Goal: Transaction & Acquisition: Purchase product/service

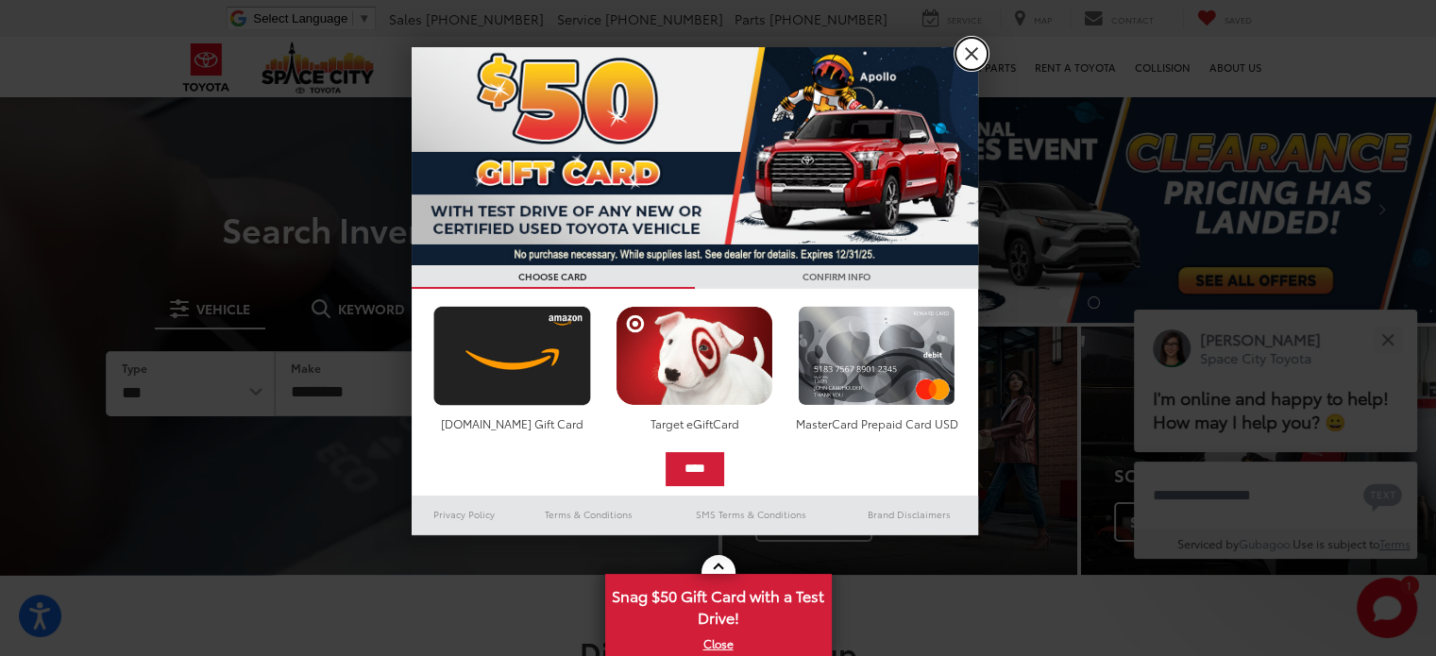
click at [966, 59] on link "X" at bounding box center [971, 54] width 32 height 32
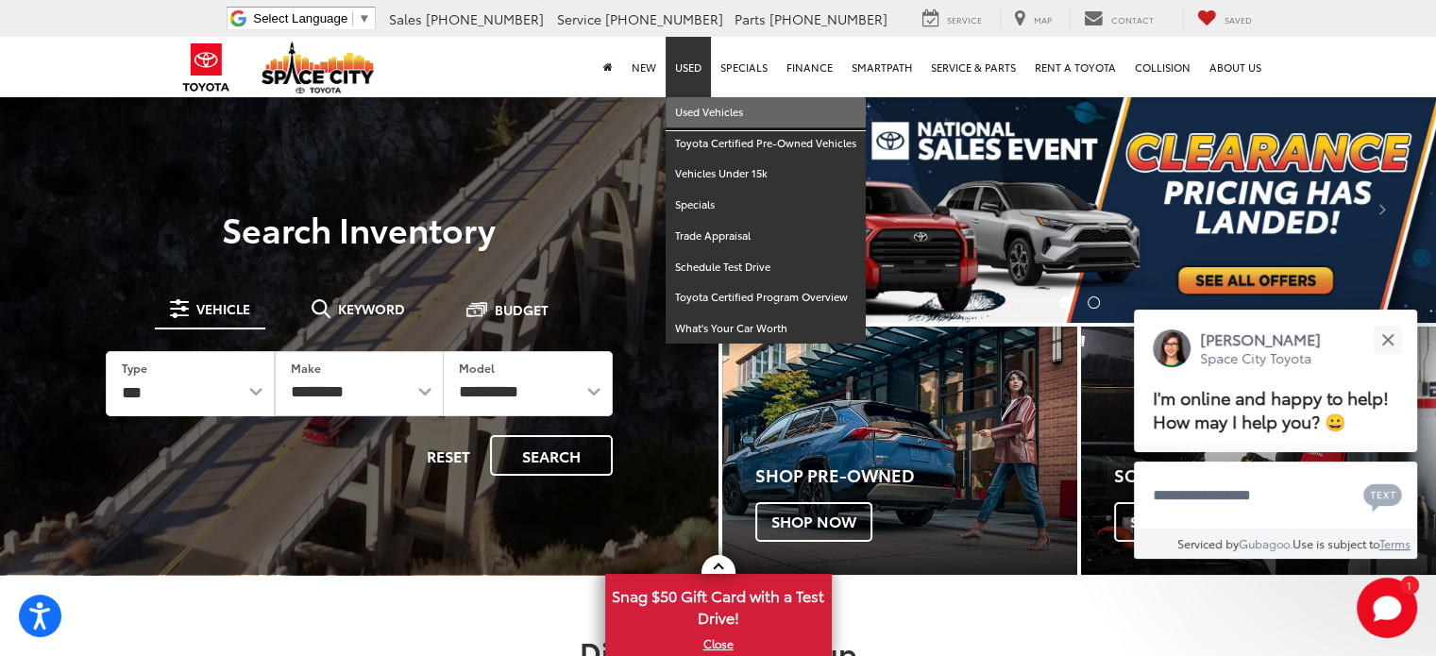
click at [699, 109] on link "Used Vehicles" at bounding box center [765, 112] width 200 height 31
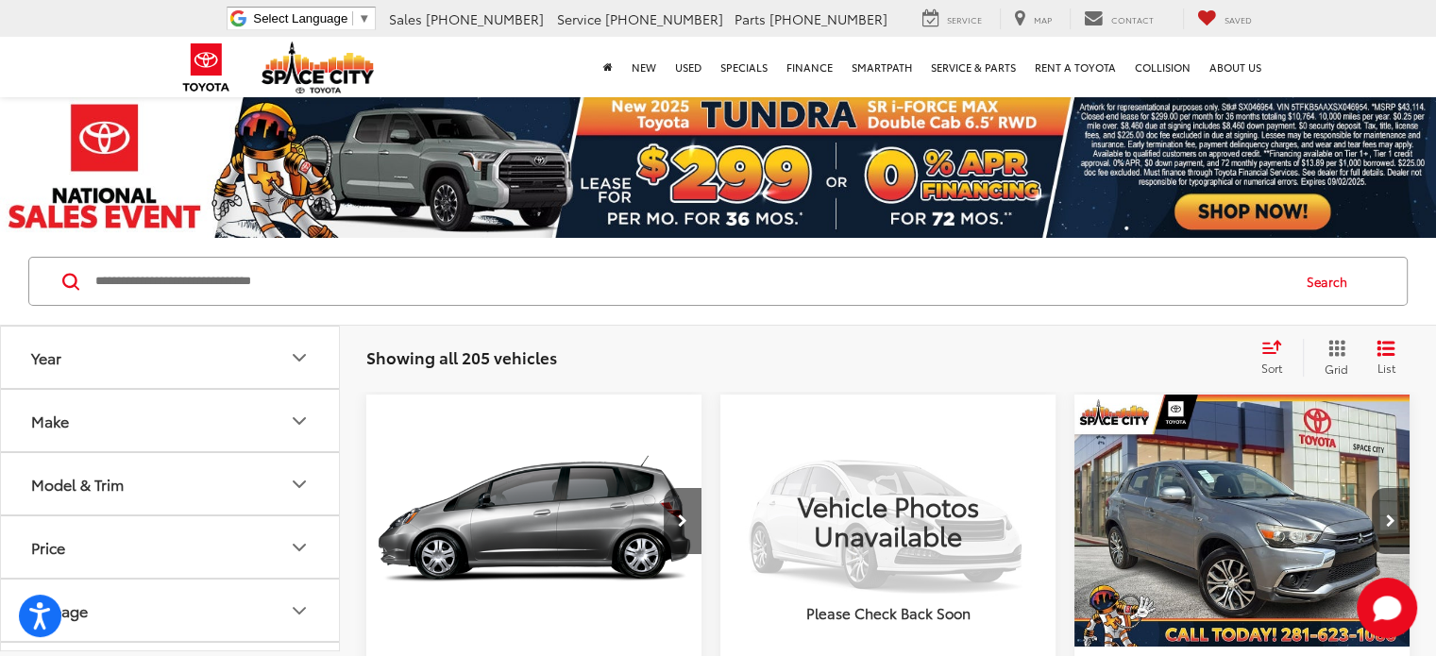
click at [279, 417] on button "Make" at bounding box center [171, 420] width 340 height 61
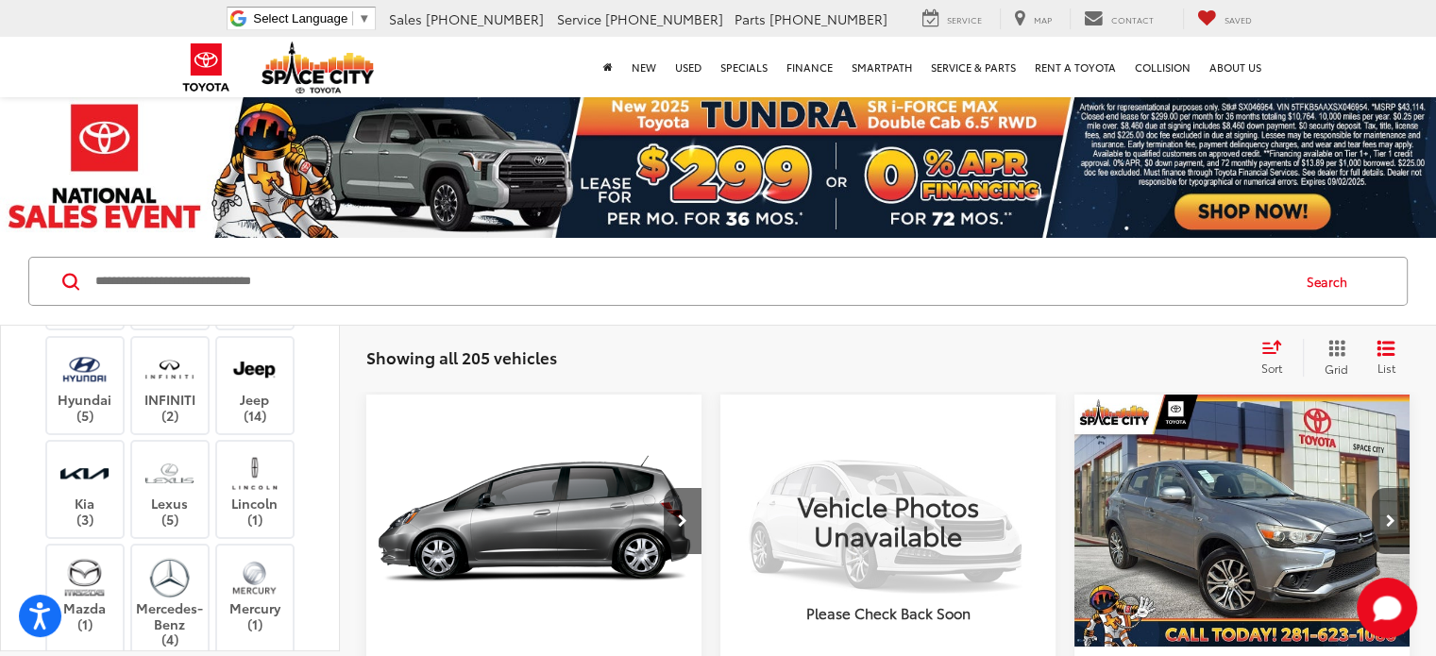
scroll to position [298, 0]
click at [255, 318] on label "Honda (5)" at bounding box center [255, 302] width 76 height 32
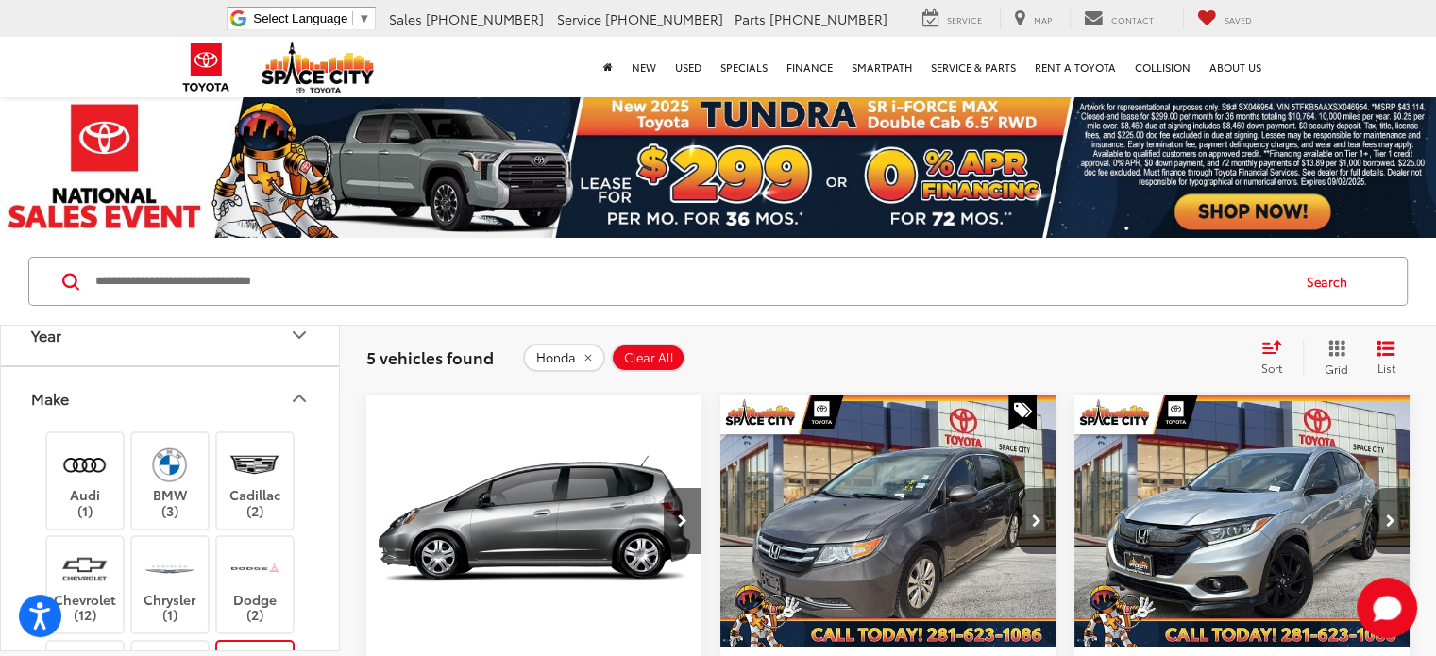
scroll to position [23, 0]
click at [298, 399] on icon "Make" at bounding box center [299, 398] width 23 height 23
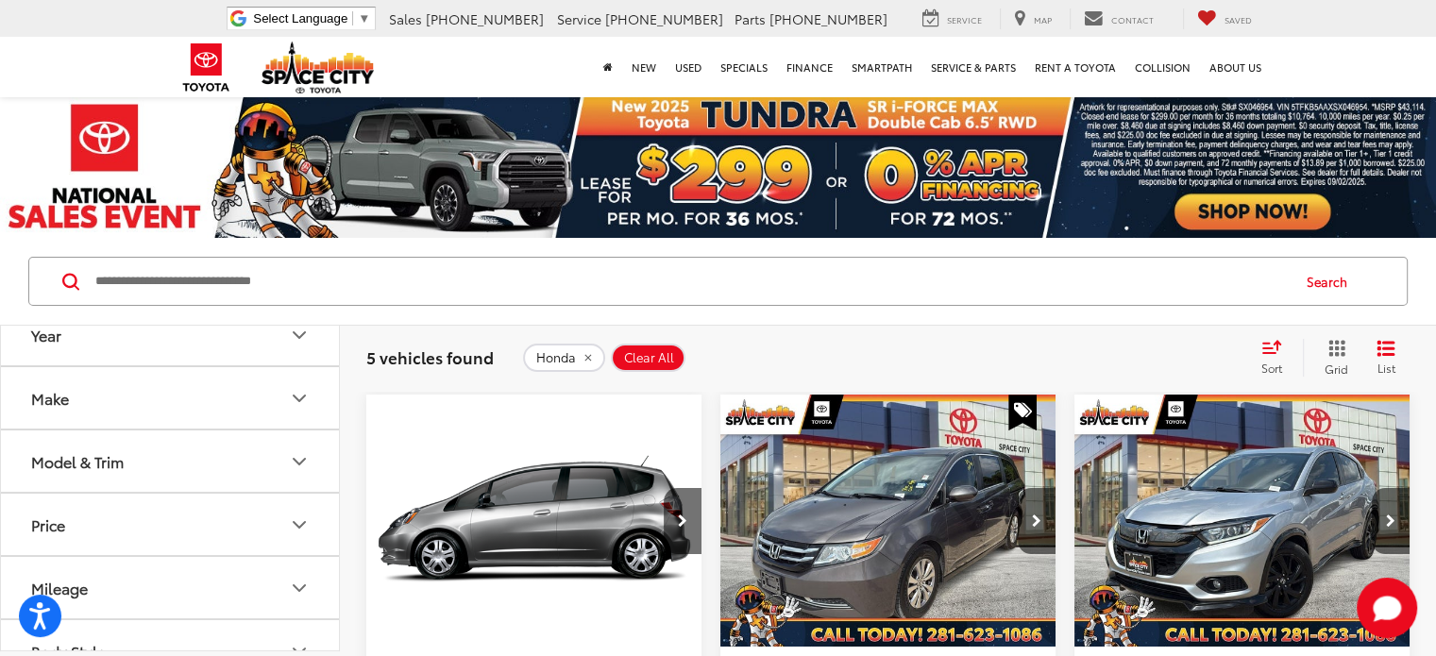
click at [291, 467] on icon "Model & Trim" at bounding box center [299, 461] width 23 height 23
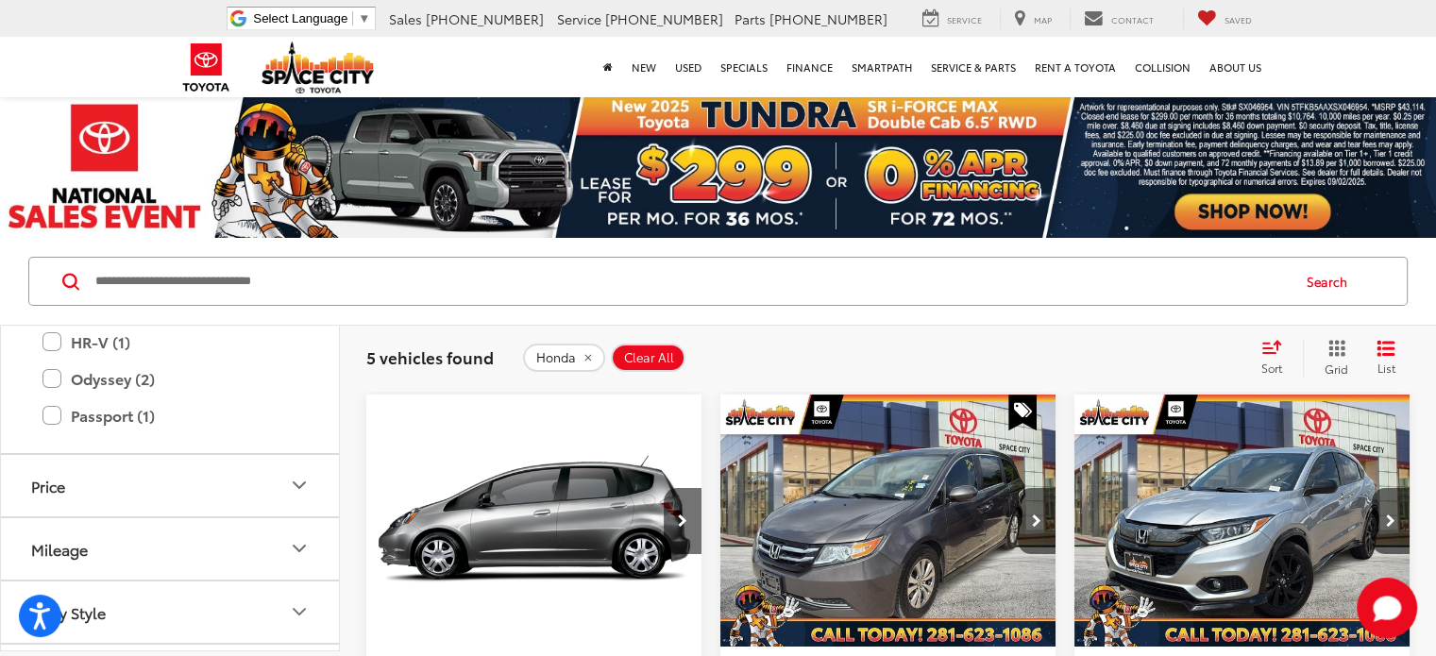
scroll to position [244, 0]
click at [129, 380] on label "Odyssey (2)" at bounding box center [169, 377] width 255 height 33
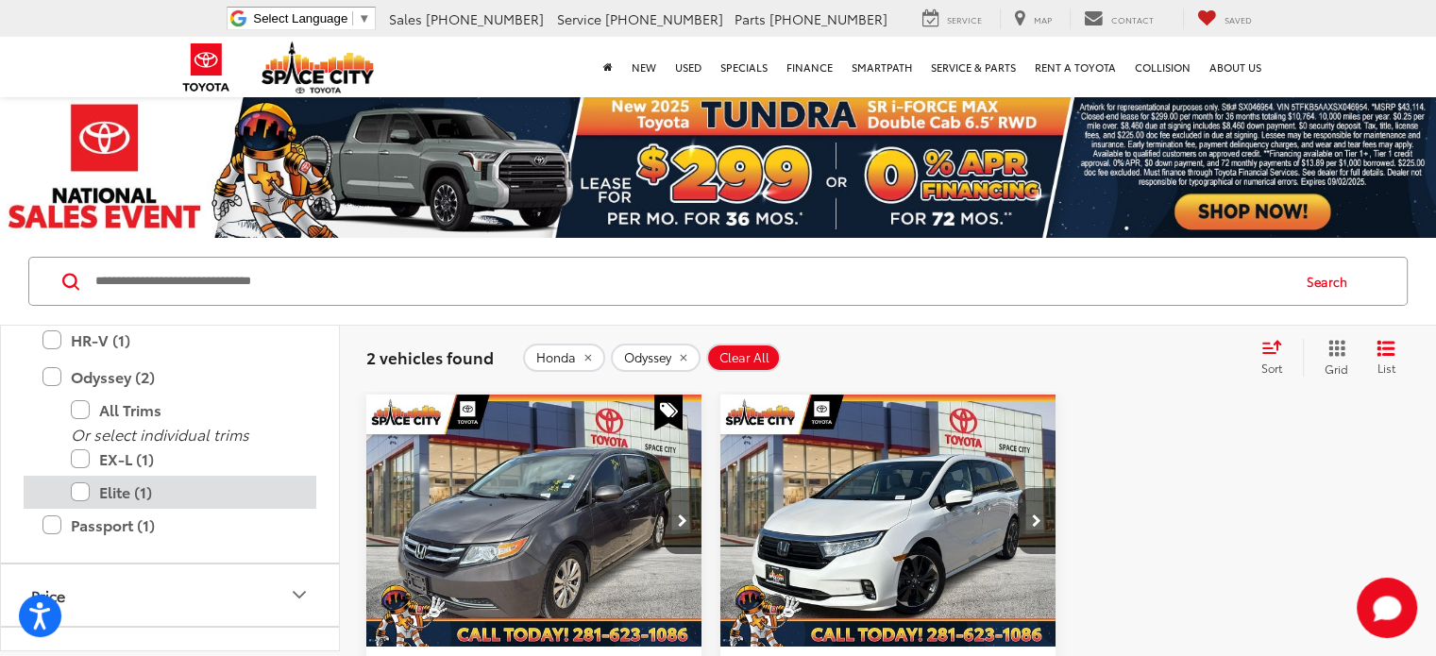
click at [128, 489] on label "Elite (1)" at bounding box center [184, 492] width 227 height 33
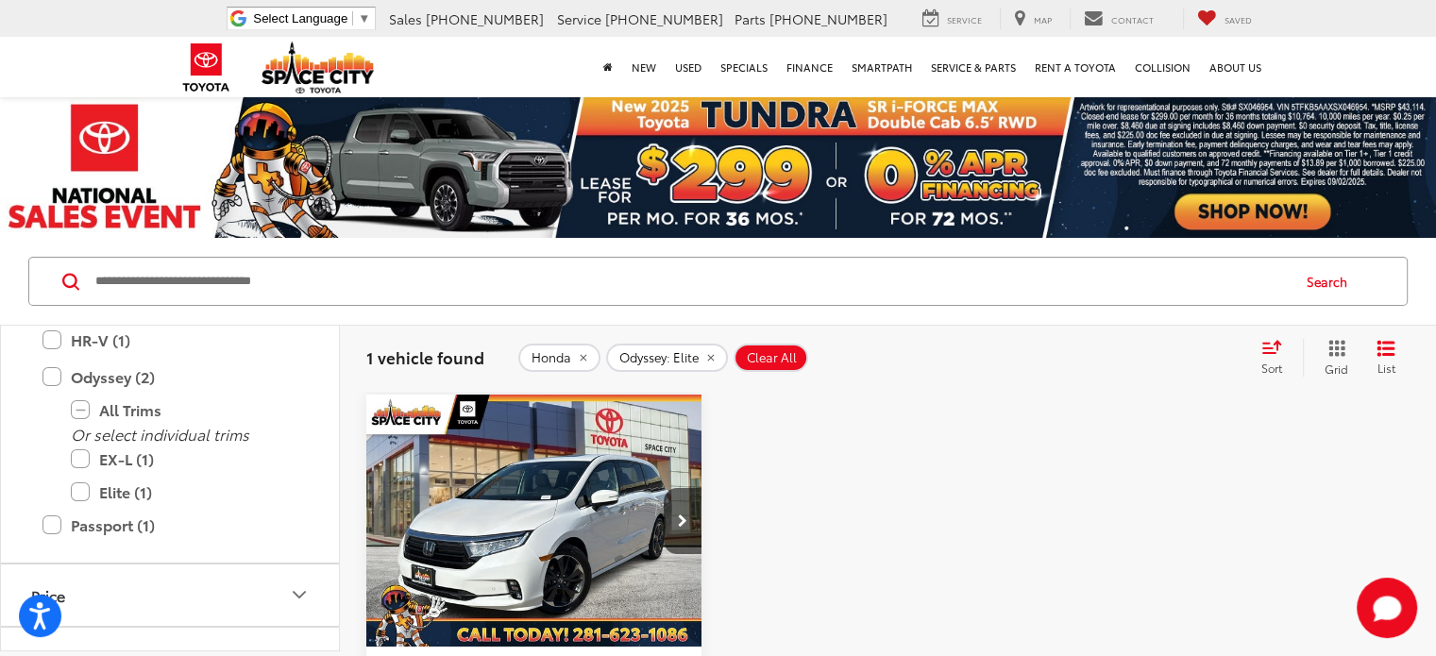
click at [557, 554] on img "2023 Honda Odyssey Elite 0" at bounding box center [534, 522] width 338 height 254
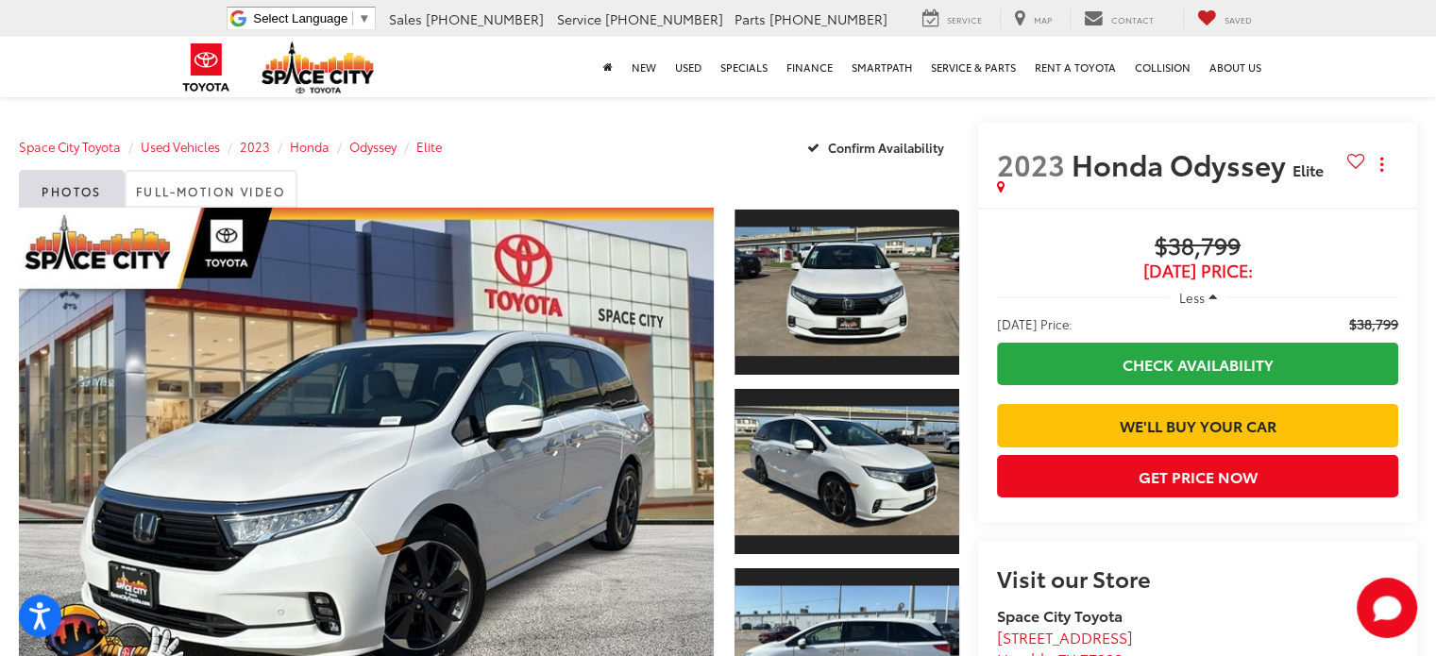
click at [1196, 300] on span "Less" at bounding box center [1191, 297] width 25 height 17
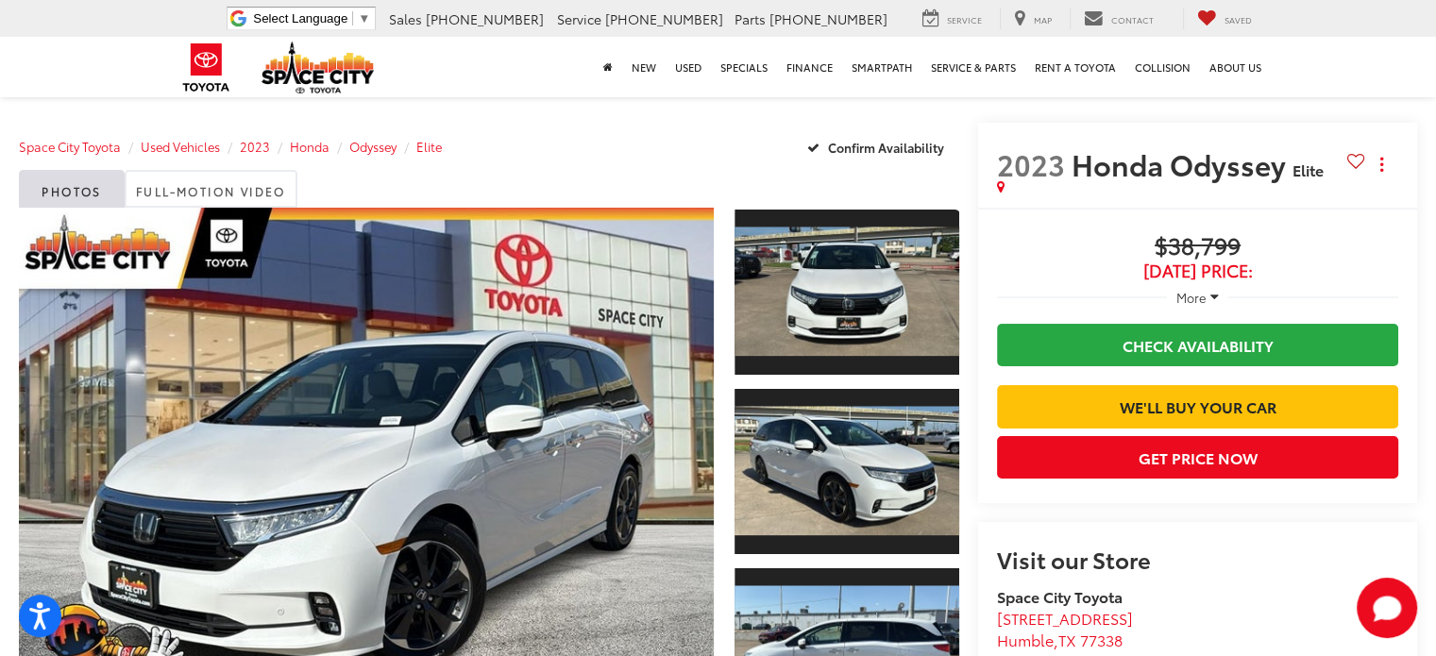
click at [1196, 300] on span "More" at bounding box center [1191, 297] width 30 height 17
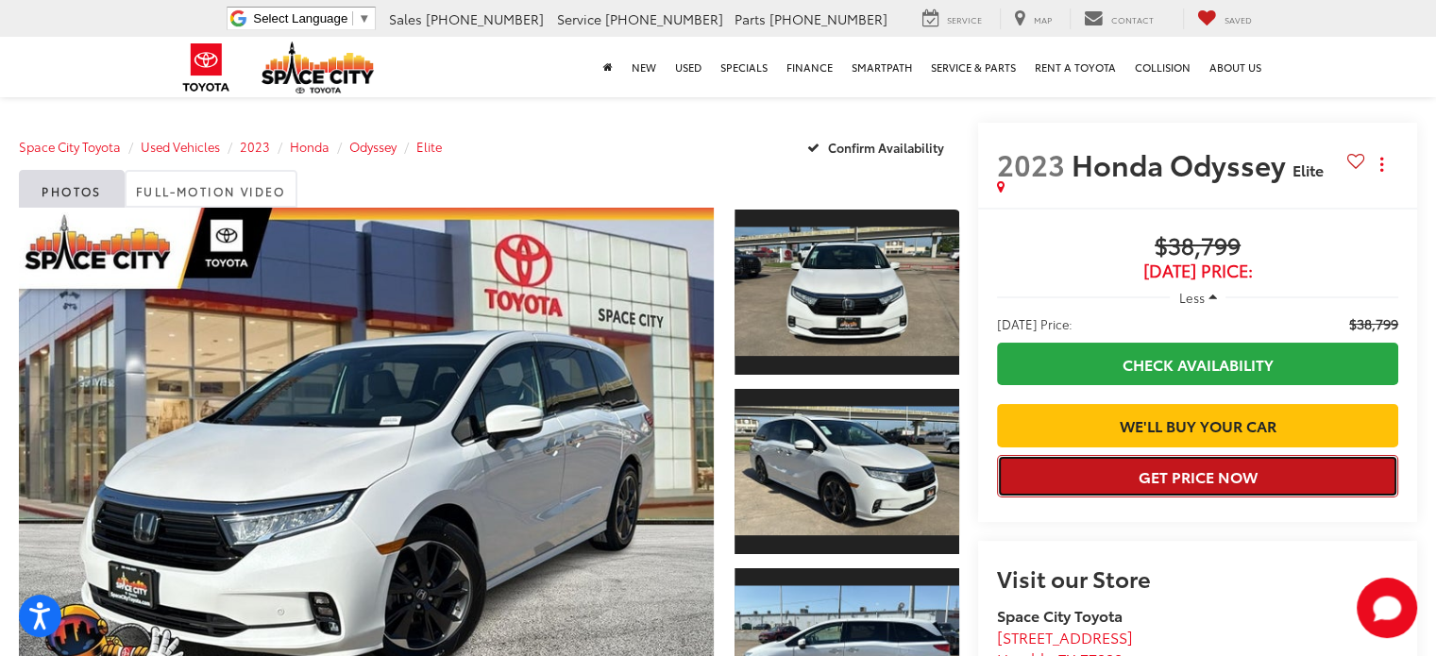
click at [1204, 497] on button "Get Price Now" at bounding box center [1197, 476] width 401 height 42
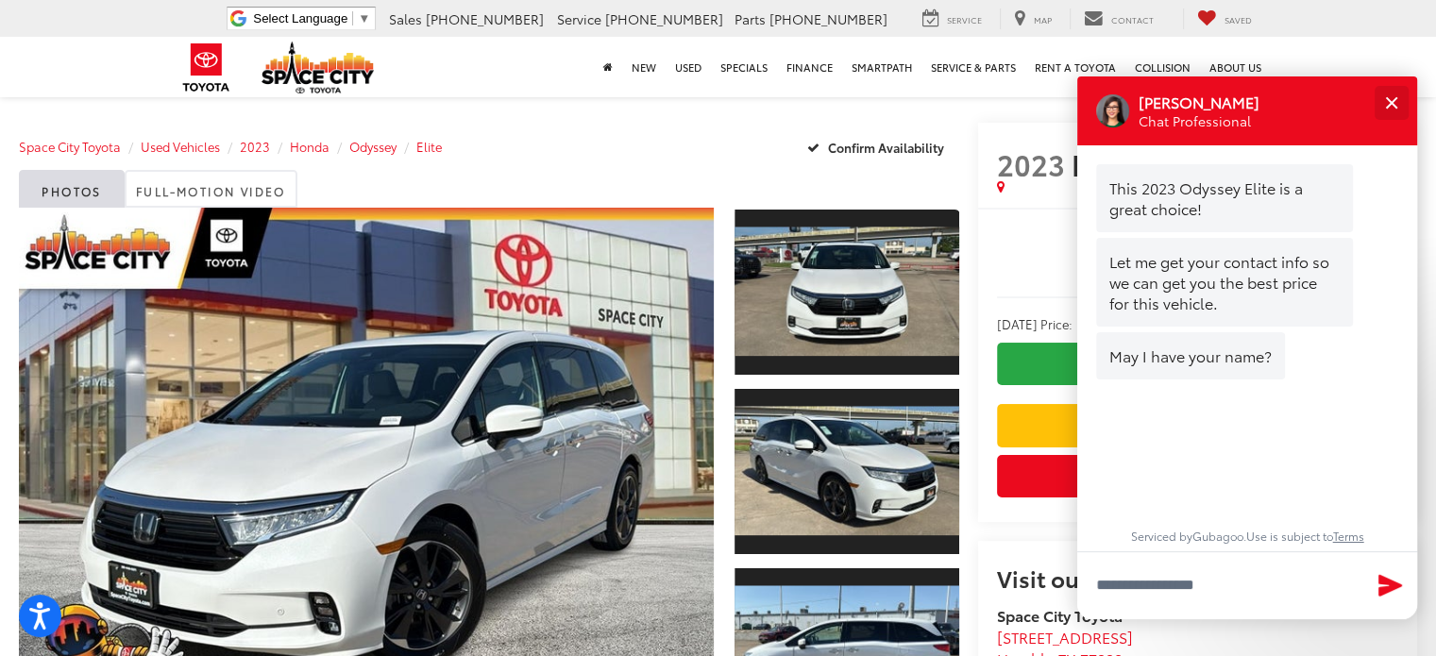
click at [1391, 102] on div "Close" at bounding box center [1391, 102] width 12 height 12
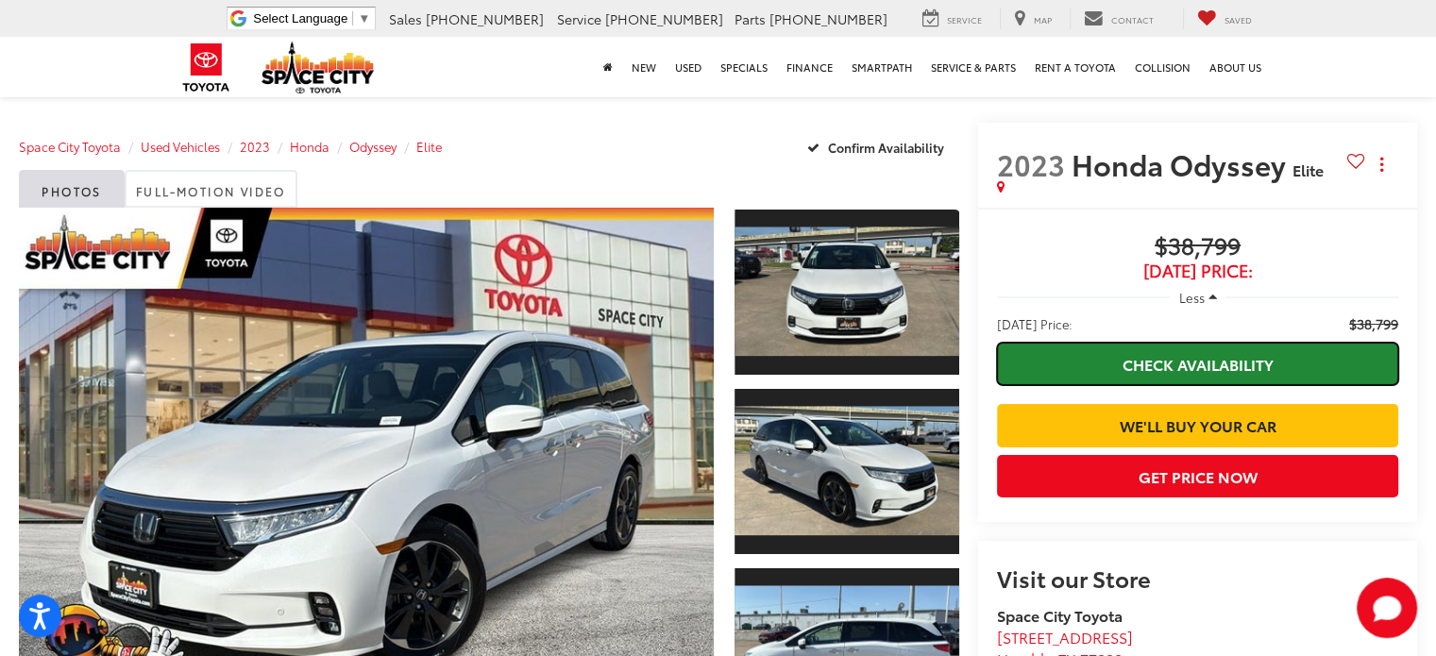
click at [1146, 369] on link "Check Availability" at bounding box center [1197, 364] width 401 height 42
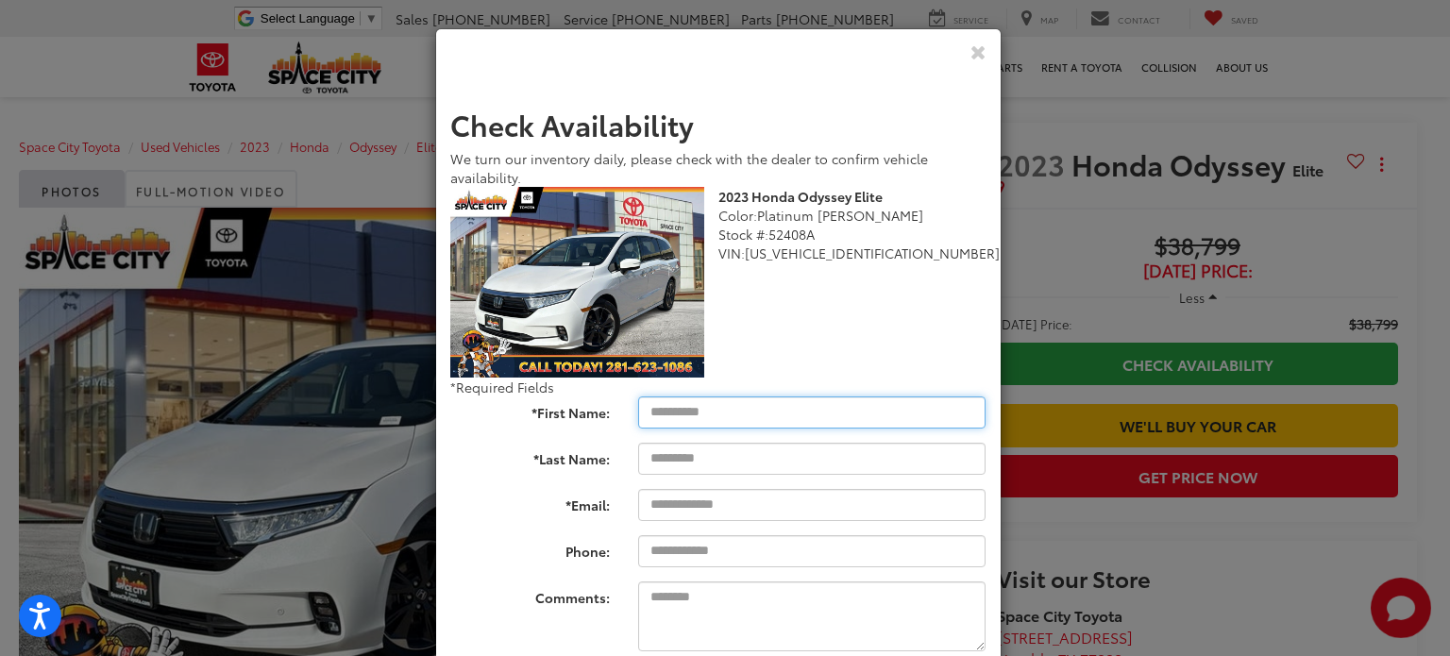
click at [841, 405] on input "*First Name:" at bounding box center [812, 412] width 348 height 32
type input "*****"
type input "******"
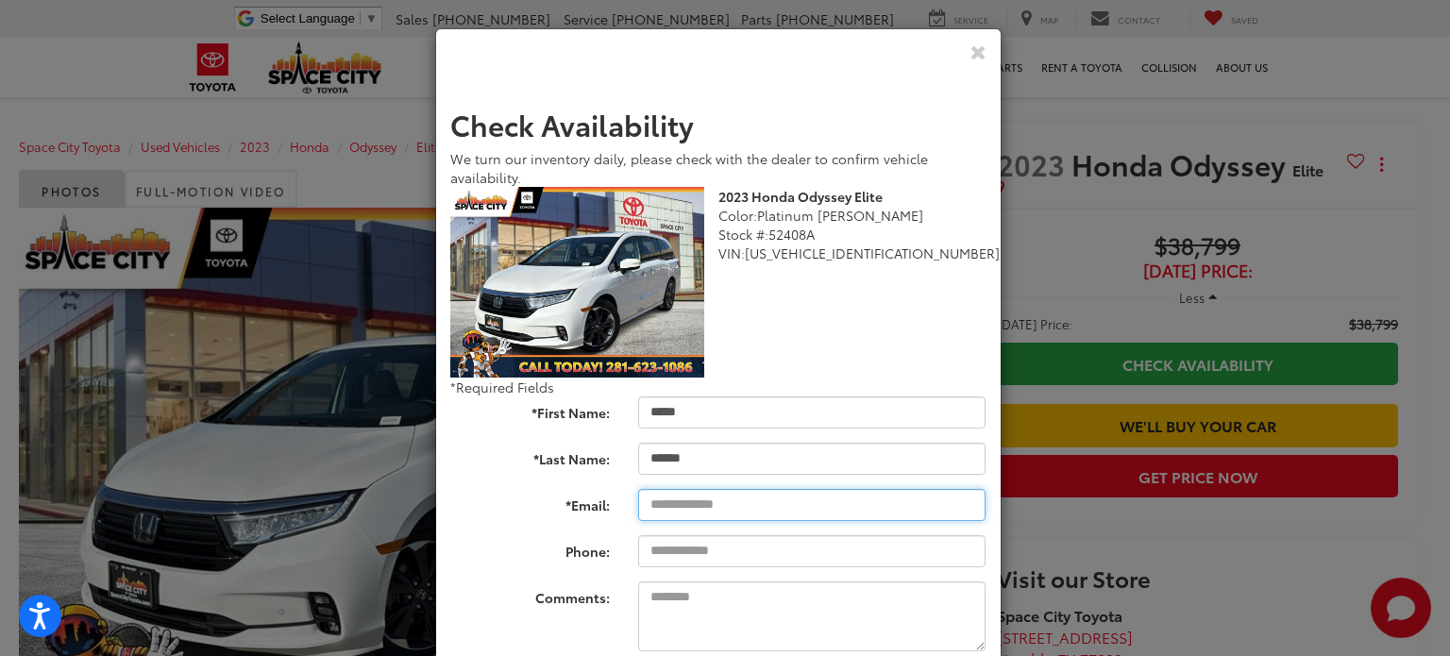
type input "**********"
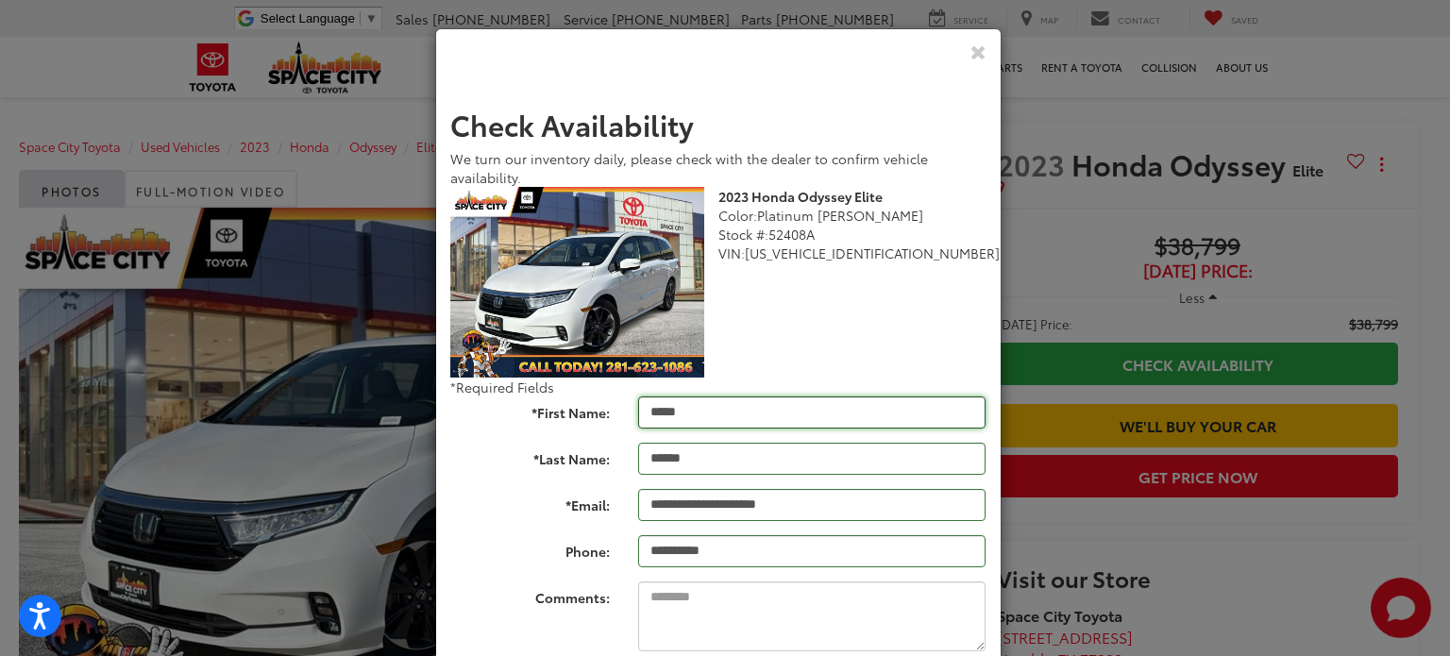
type input "**********"
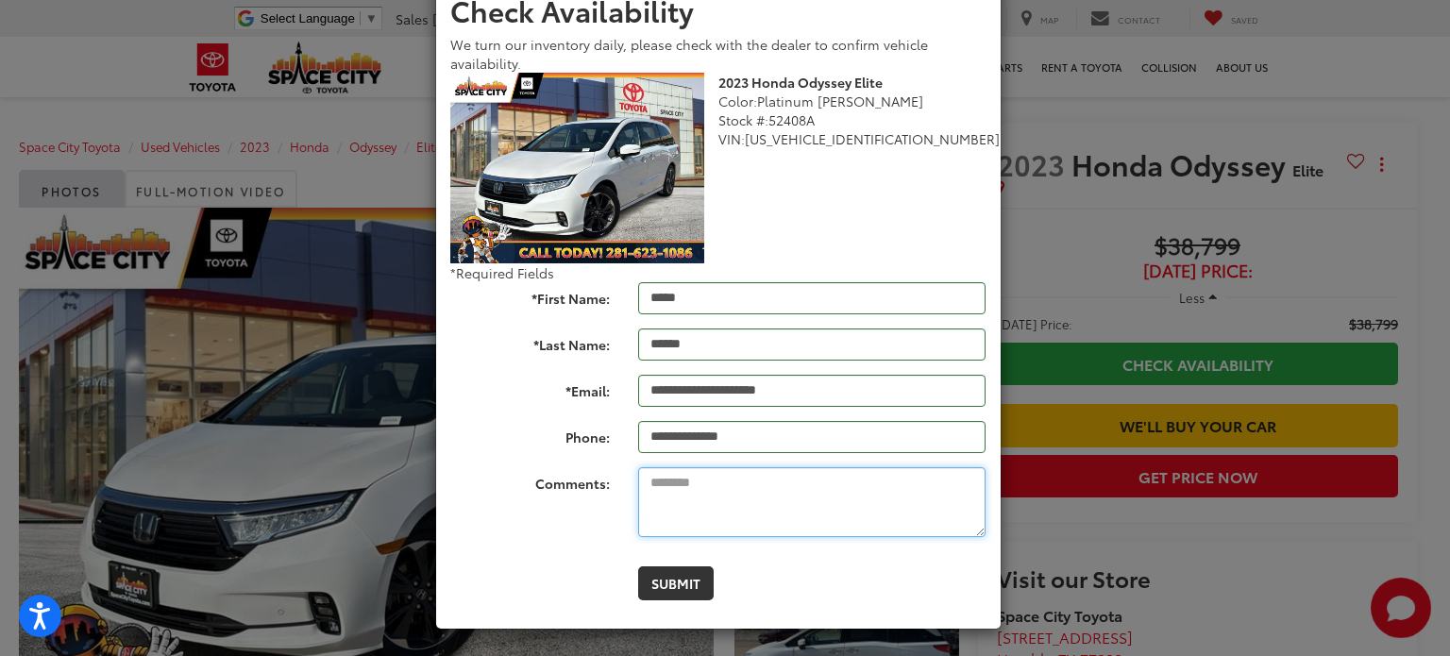
click at [698, 533] on textarea "Comments:" at bounding box center [812, 502] width 348 height 70
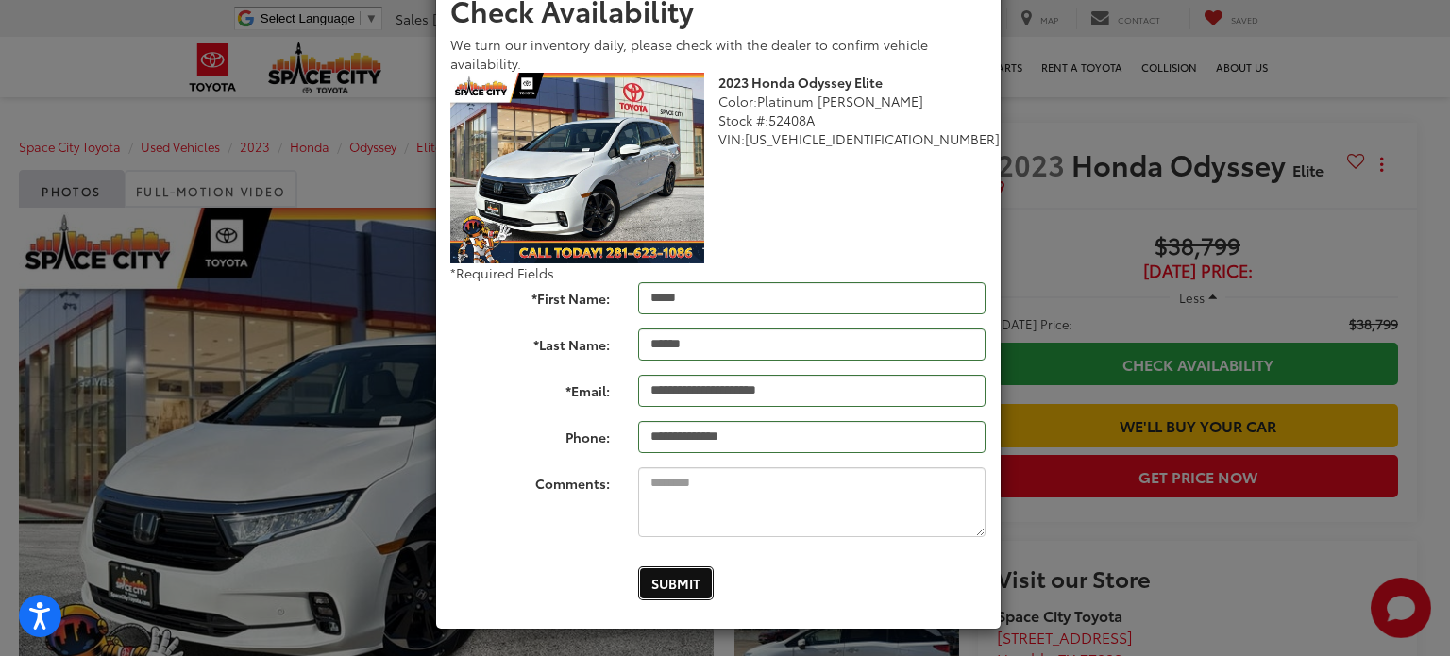
click at [677, 580] on button "Submit" at bounding box center [676, 583] width 76 height 34
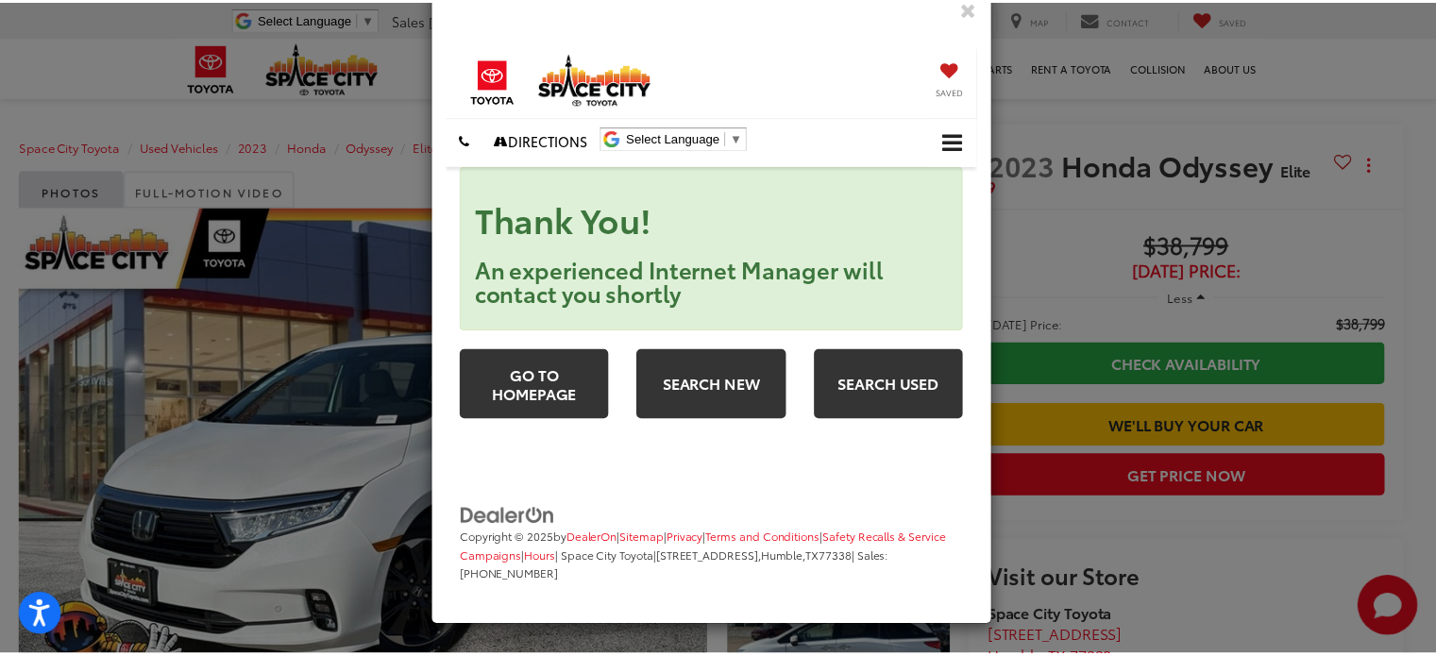
scroll to position [43, 0]
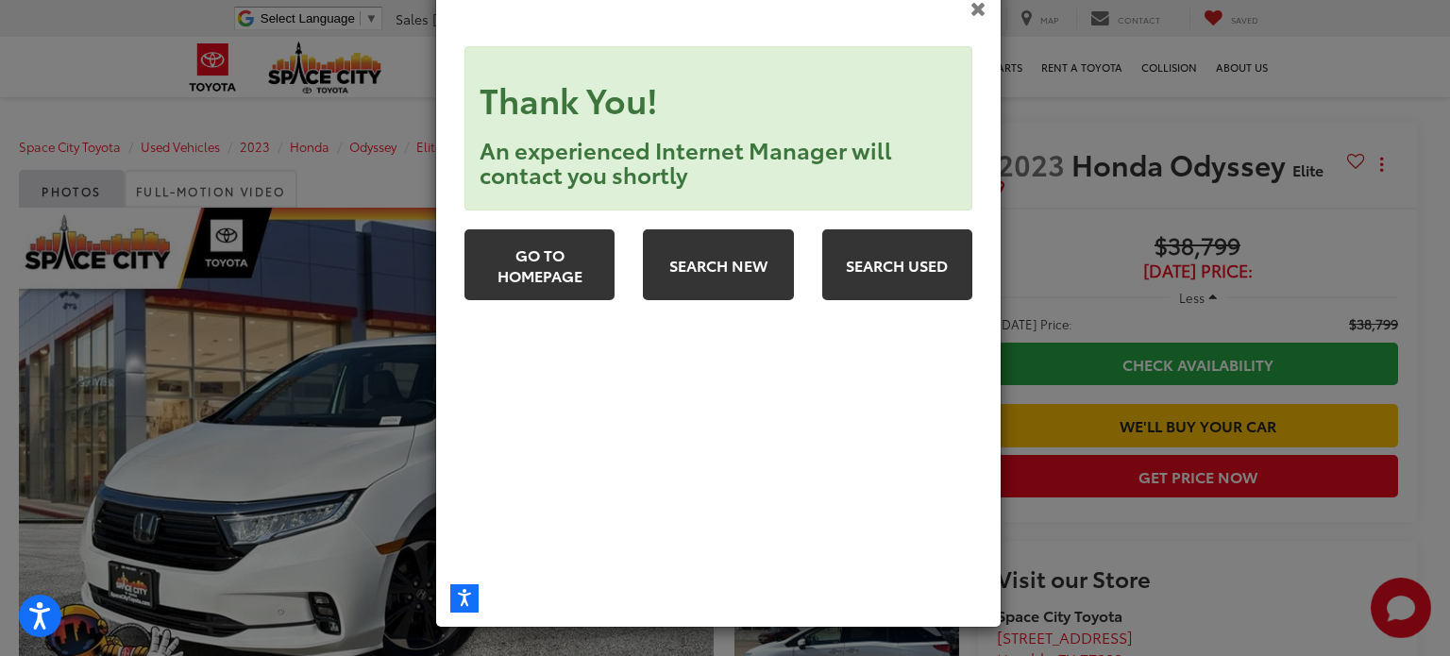
click at [970, 8] on icon "Close" at bounding box center [978, 8] width 16 height 20
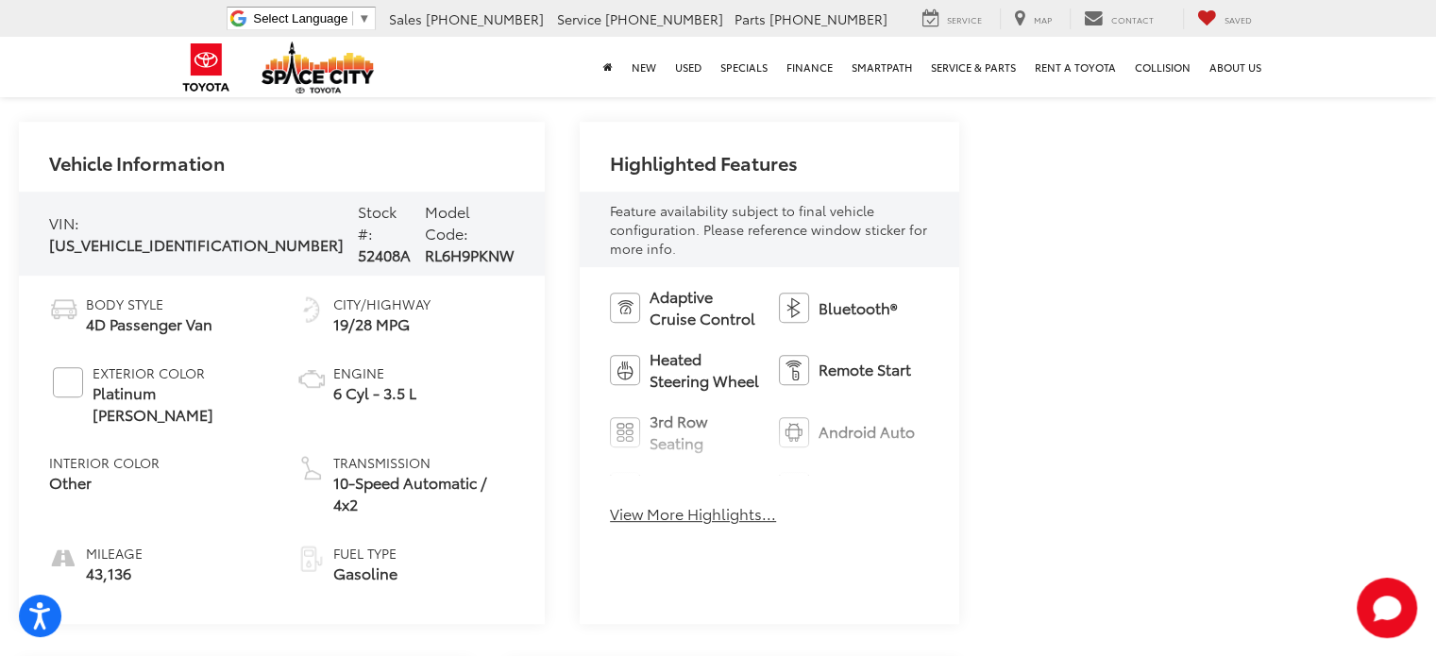
scroll to position [724, 0]
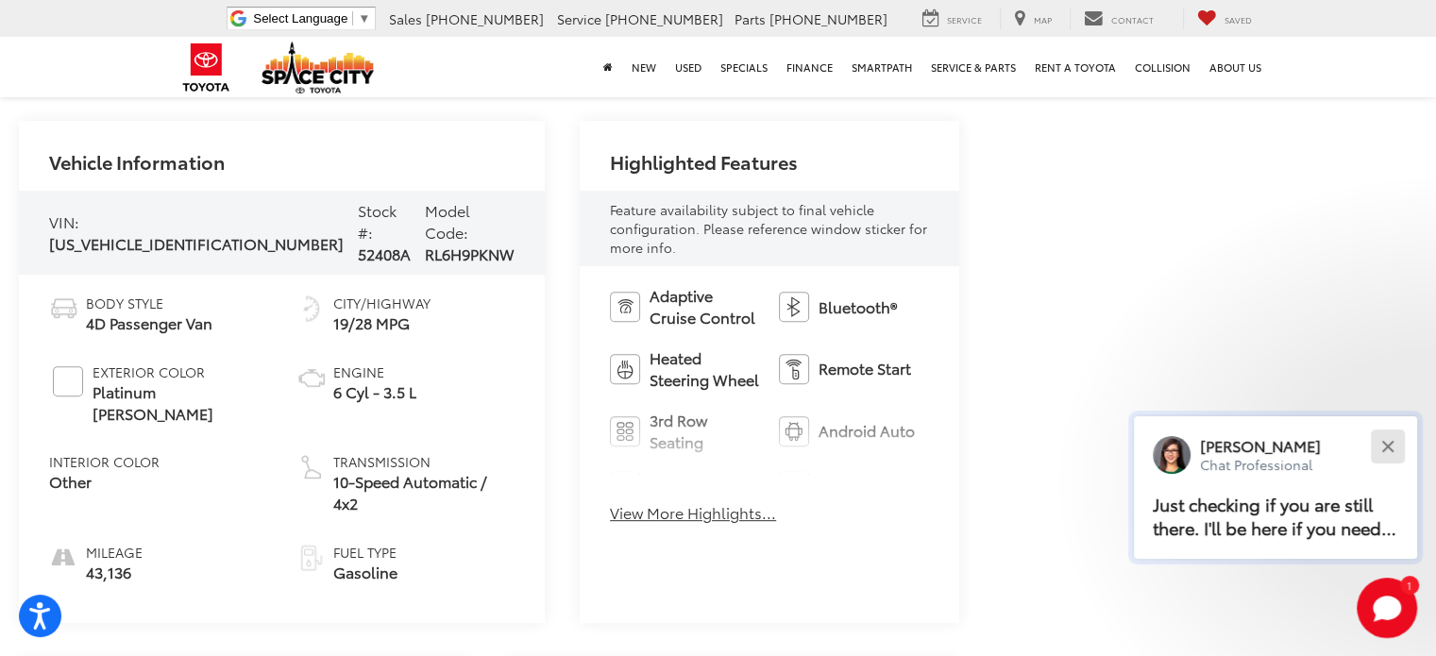
click at [1391, 447] on button "Close" at bounding box center [1387, 446] width 41 height 41
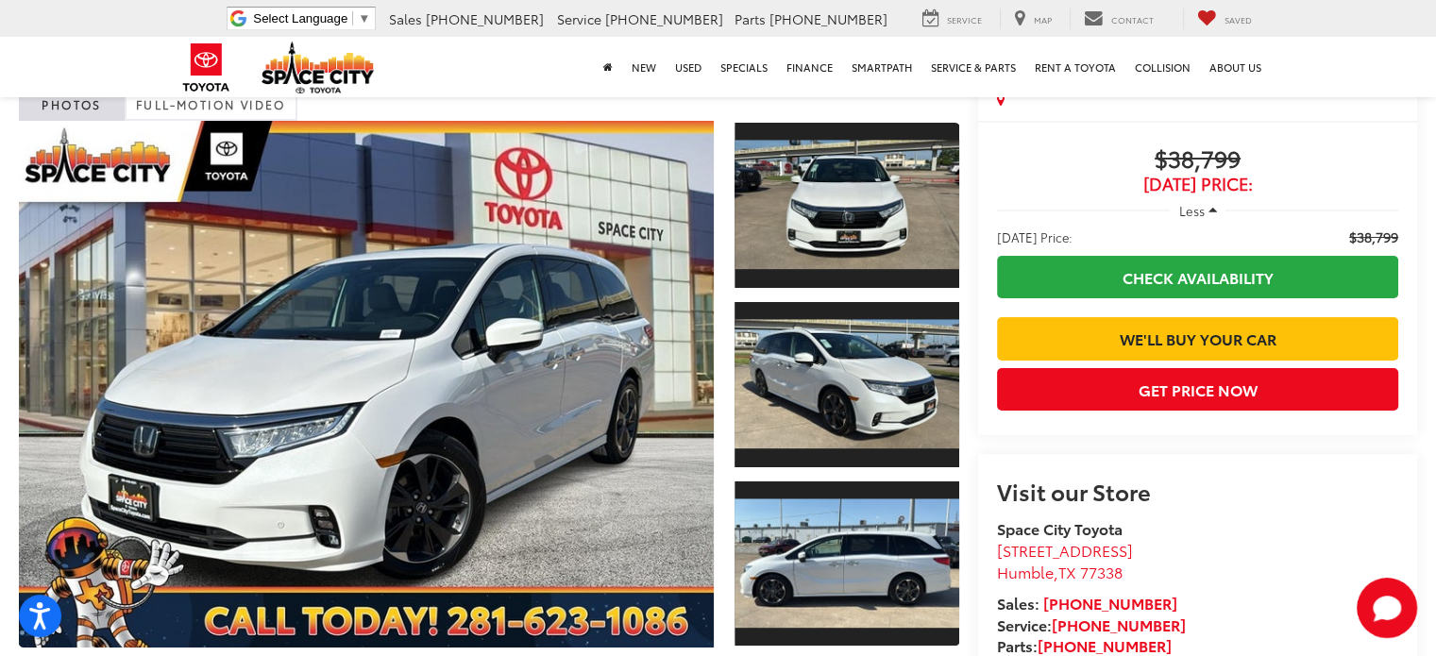
scroll to position [89, 0]
